Goal: Navigation & Orientation: Find specific page/section

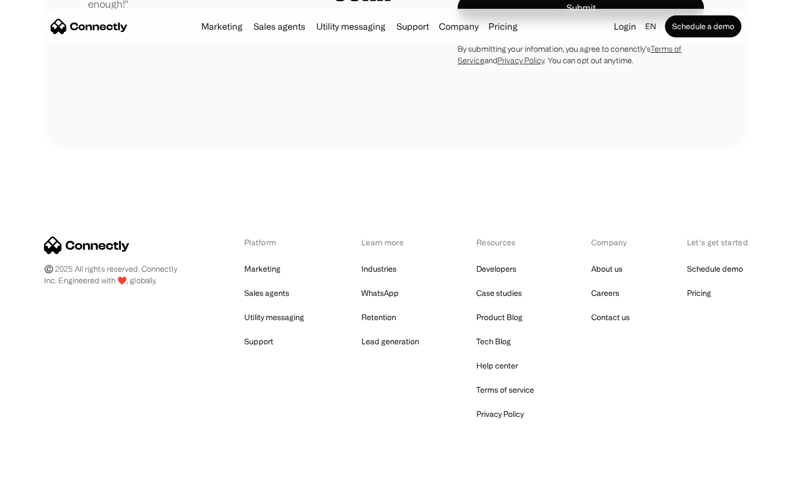
scroll to position [3065, 0]
